Goal: Transaction & Acquisition: Purchase product/service

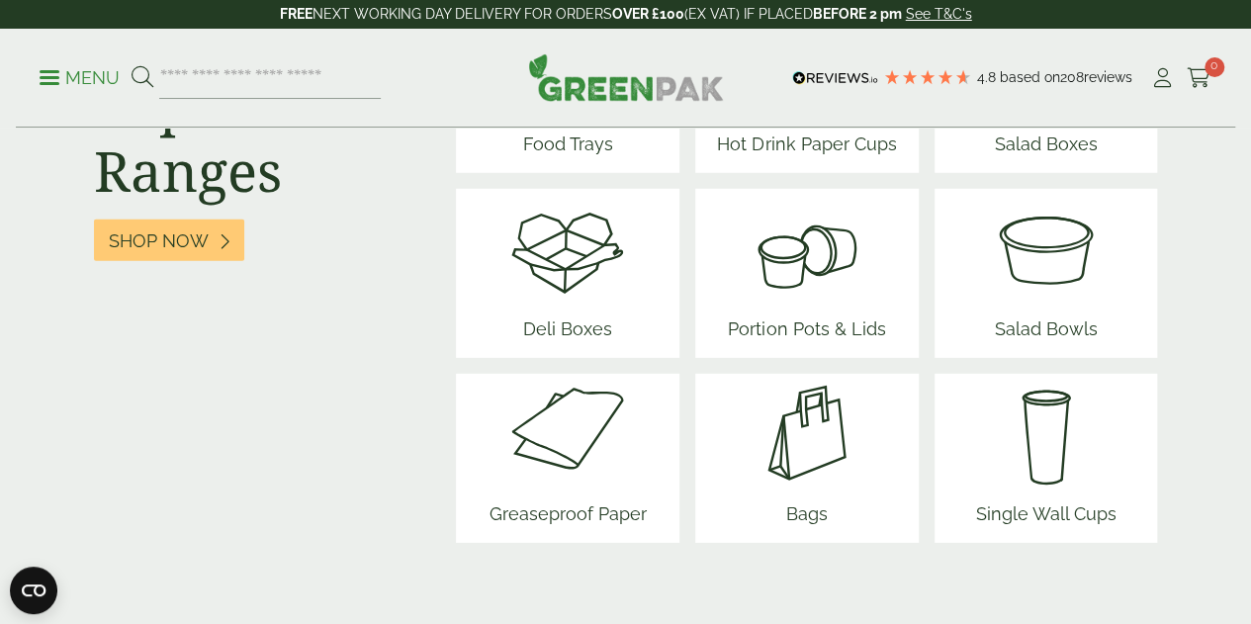
scroll to position [2572, 0]
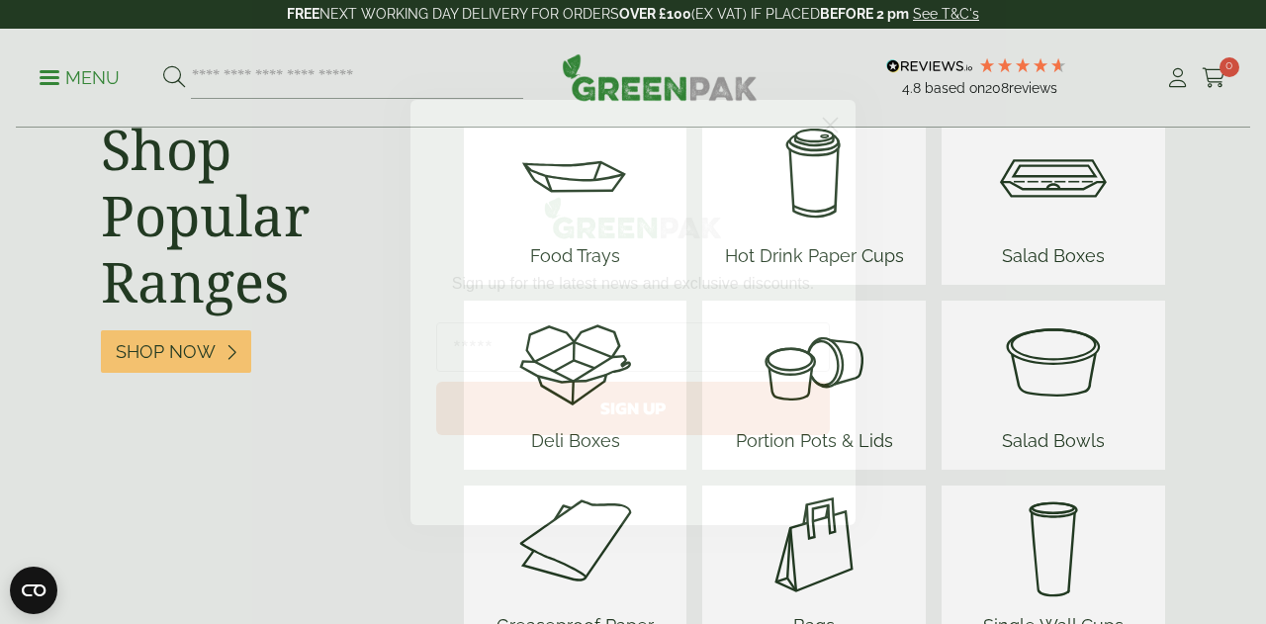
click at [829, 134] on circle "Close dialog" at bounding box center [830, 124] width 33 height 33
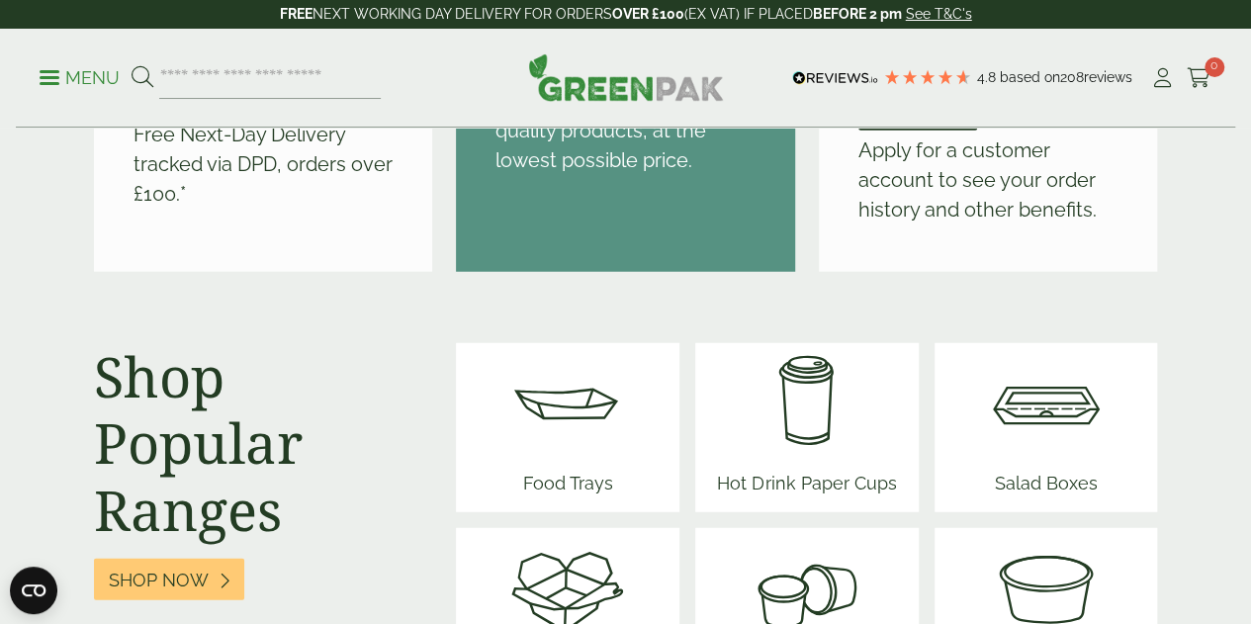
scroll to position [2374, 0]
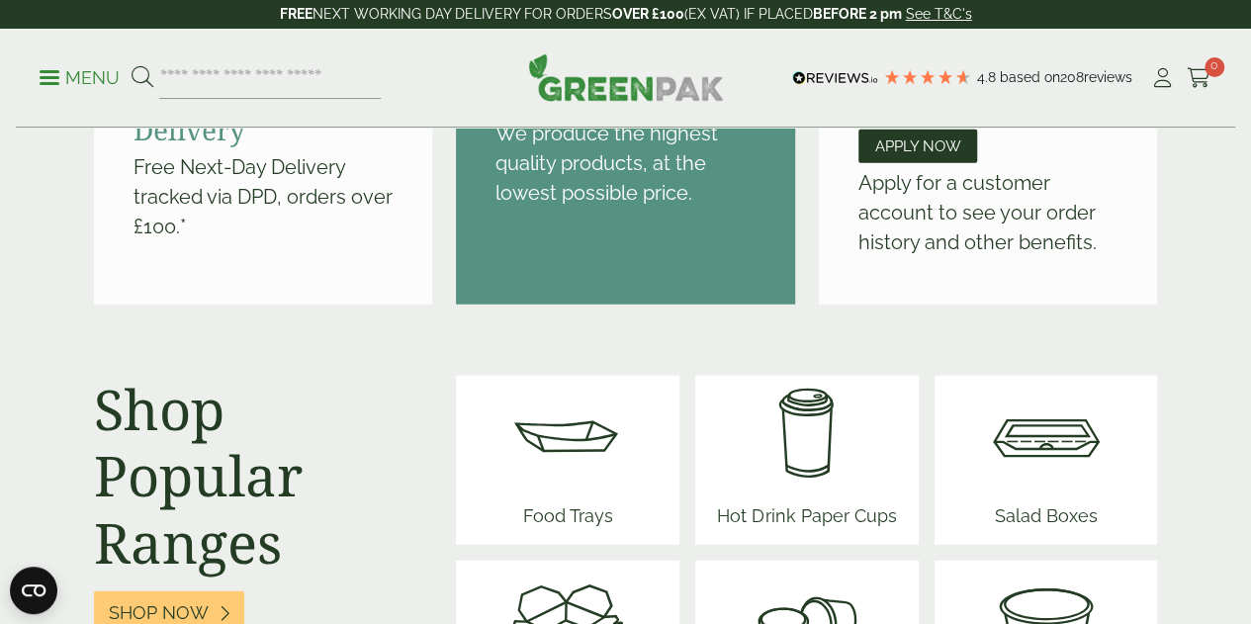
click at [583, 389] on img at bounding box center [567, 435] width 119 height 119
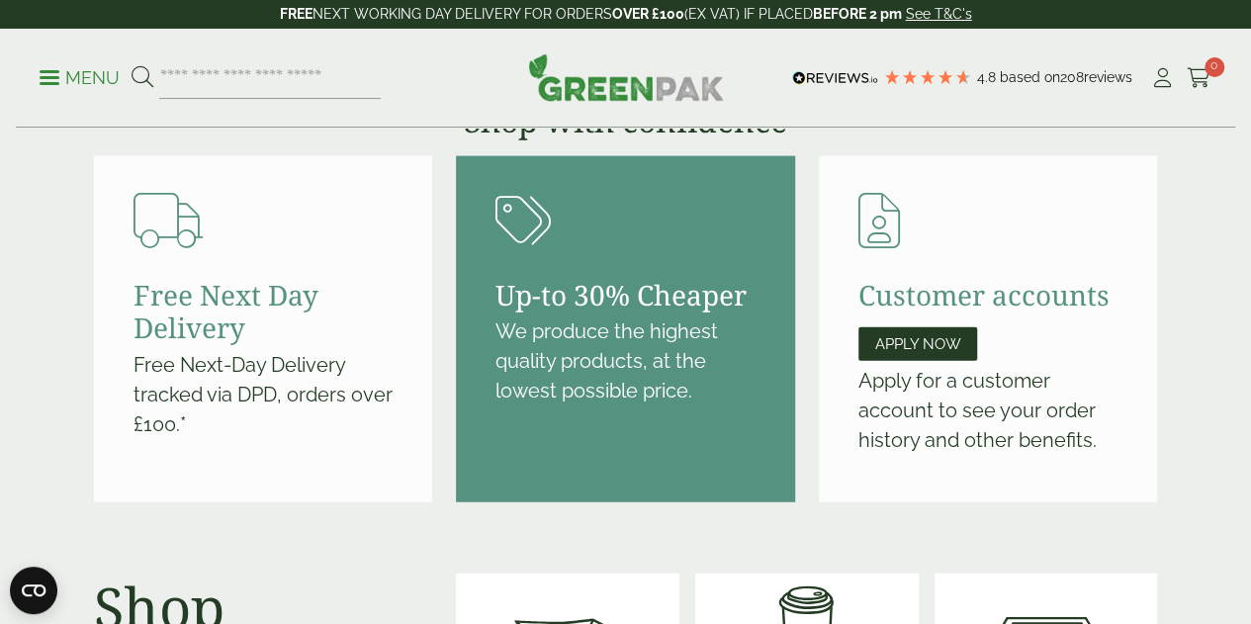
scroll to position [1978, 0]
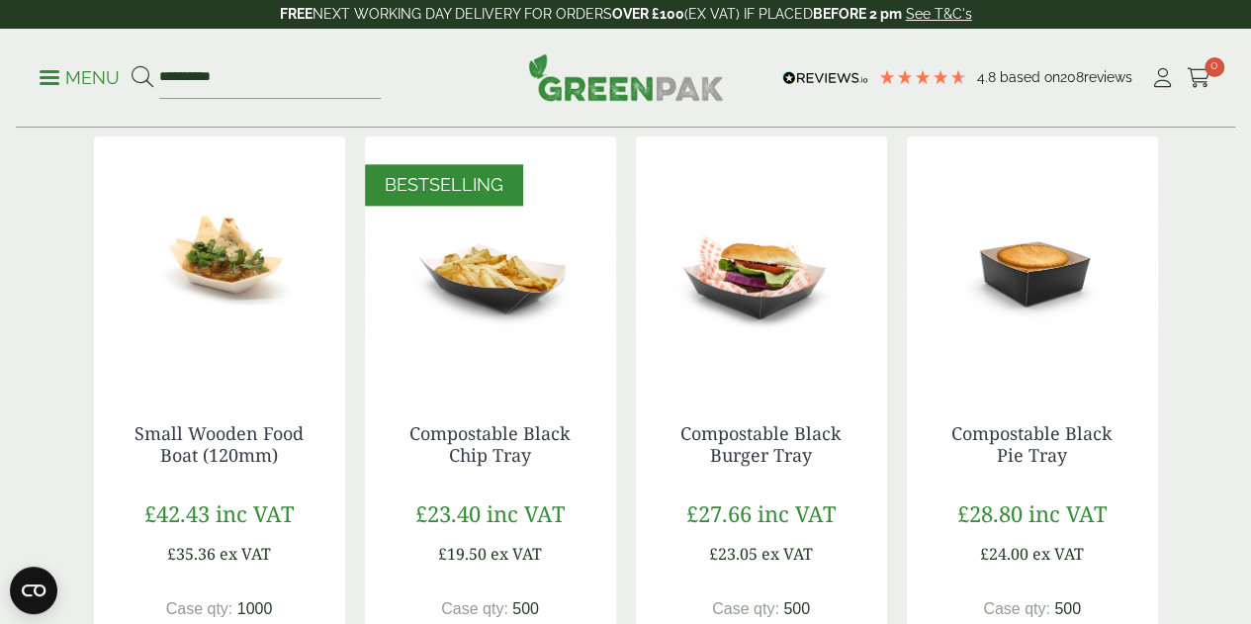
scroll to position [1201, 0]
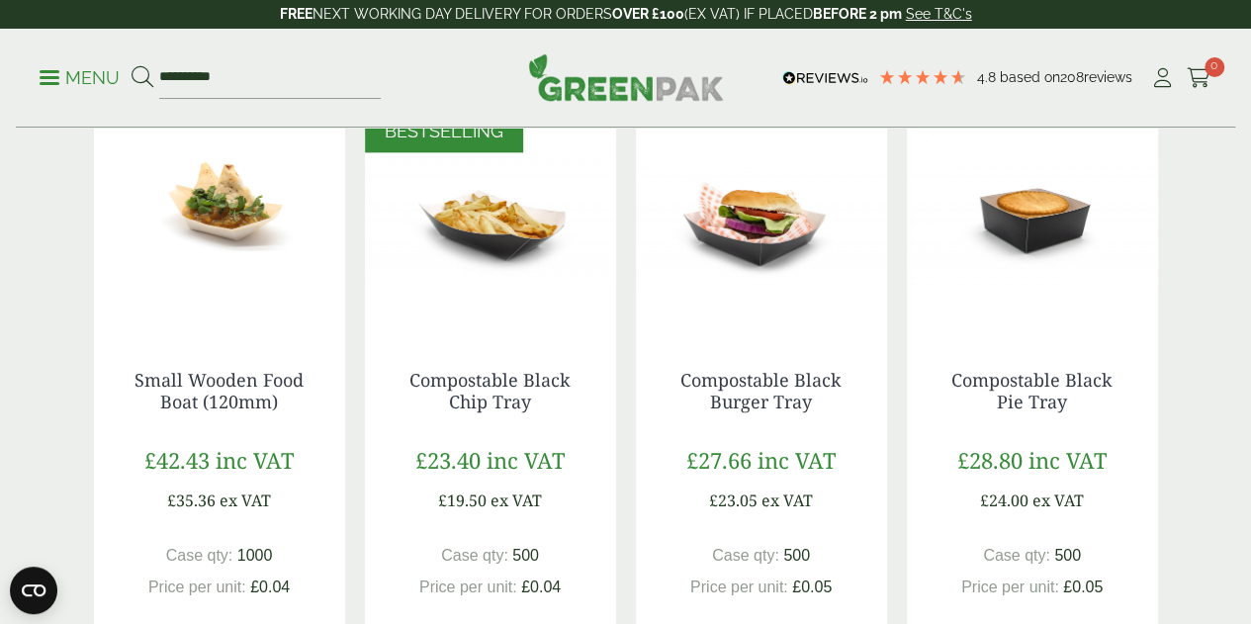
click at [1065, 277] on img at bounding box center [1032, 206] width 251 height 247
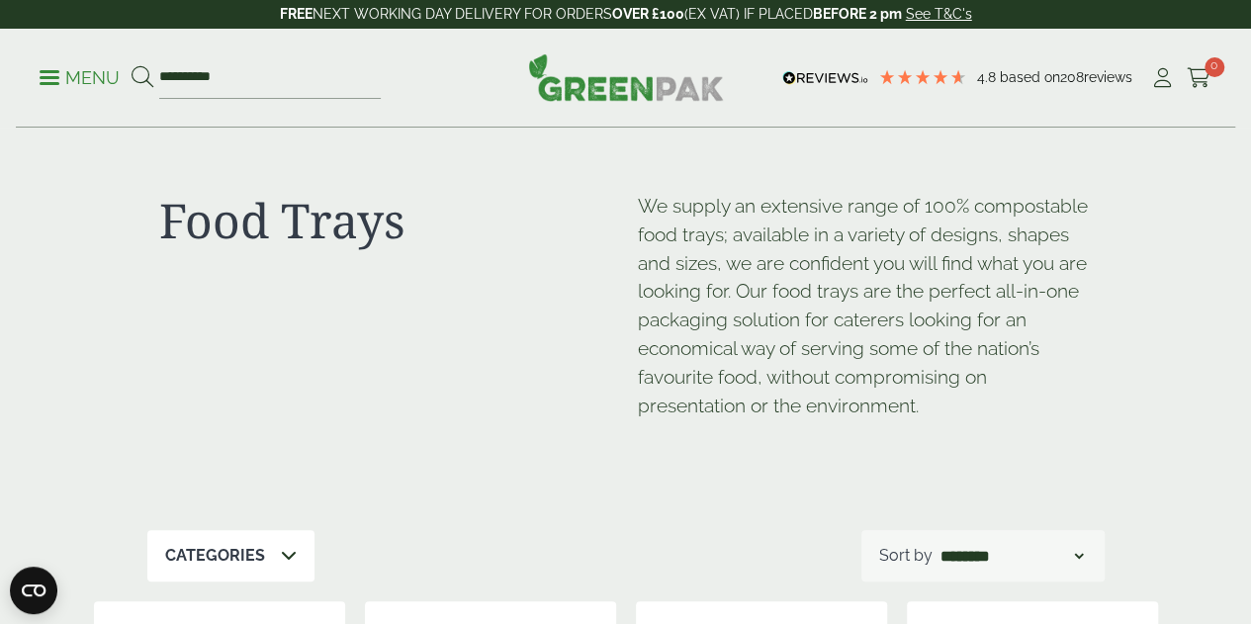
scroll to position [0, 0]
